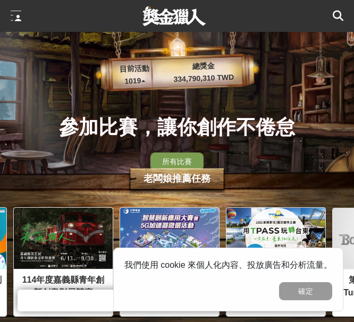
scroll to position [0, 319]
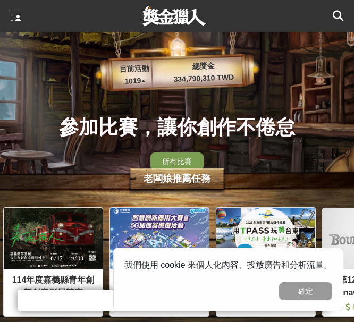
click at [343, 18] on icon at bounding box center [338, 16] width 11 height 11
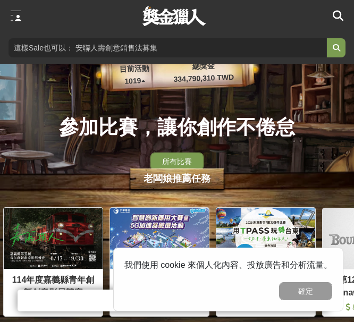
click at [199, 49] on input "search" at bounding box center [168, 47] width 318 height 19
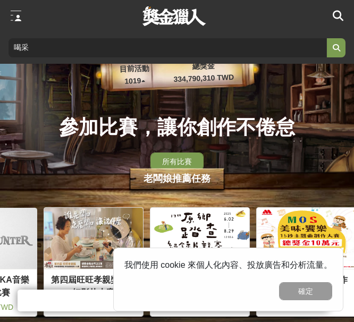
scroll to position [0, 922]
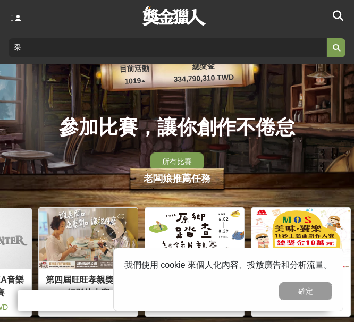
drag, startPoint x: 45, startPoint y: 45, endPoint x: -295, endPoint y: 47, distance: 339.8
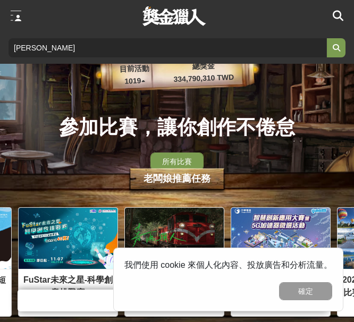
scroll to position [0, 213]
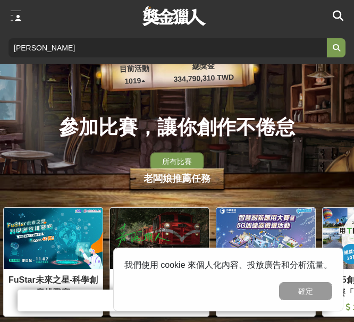
type input "赫綵"
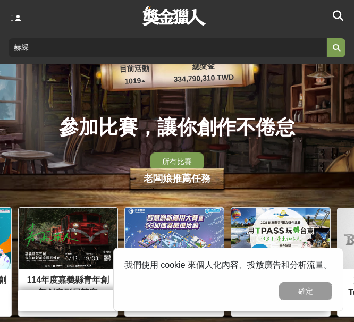
scroll to position [0, 319]
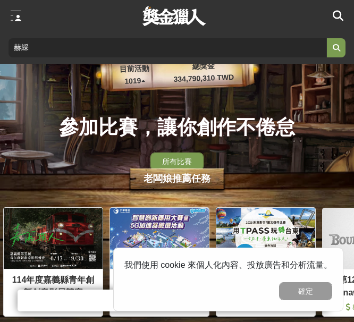
click button "submit" at bounding box center [335, 47] width 19 height 19
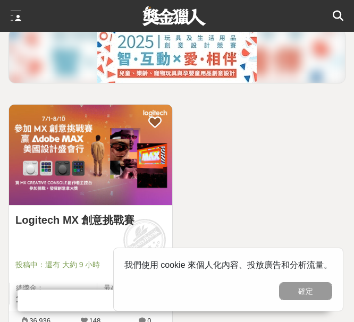
scroll to position [106, 0]
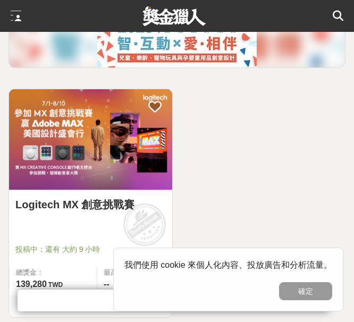
click at [87, 112] on img at bounding box center [90, 139] width 163 height 100
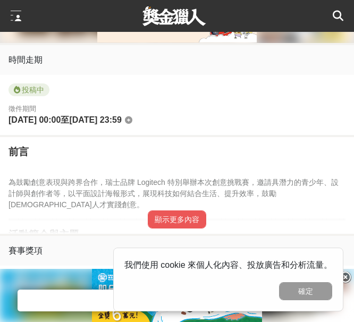
scroll to position [532, 0]
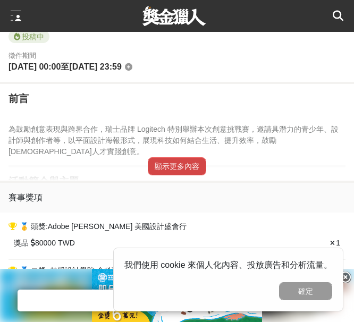
click at [168, 175] on button "顯示更多內容" at bounding box center [177, 166] width 58 height 18
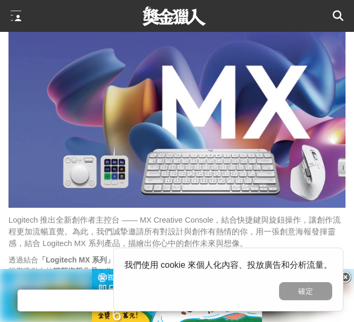
scroll to position [798, 0]
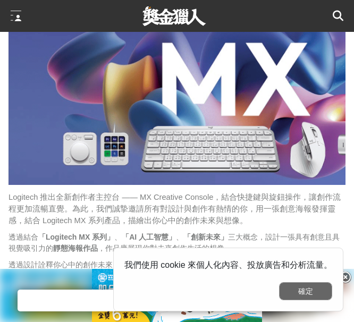
click at [296, 291] on button "確定" at bounding box center [305, 291] width 53 height 18
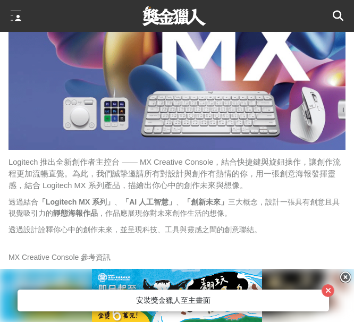
scroll to position [851, 0]
